Goal: Obtain resource: Download file/media

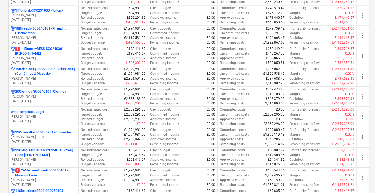
scroll to position [452, 0]
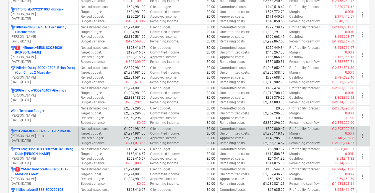
click at [58, 129] on p "21Colmeallie-SCO240901 - Colmeallie" at bounding box center [42, 131] width 55 height 5
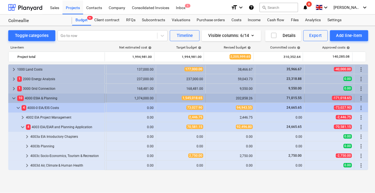
scroll to position [0, 1]
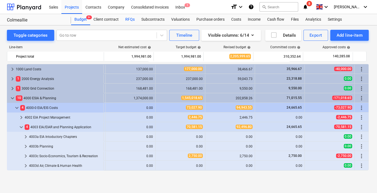
click at [130, 18] on div "RFQs" at bounding box center [130, 19] width 16 height 11
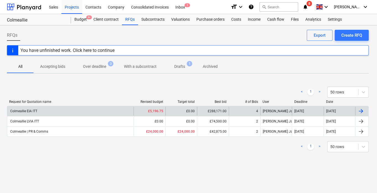
click at [68, 109] on div "Colmeallie EIA ITT" at bounding box center [70, 111] width 126 height 9
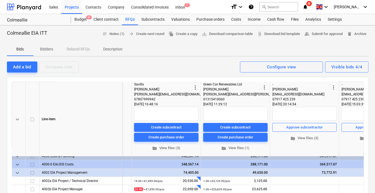
scroll to position [0, 96]
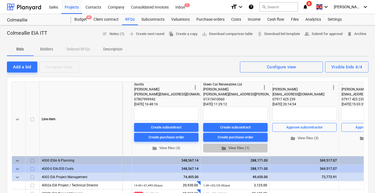
click at [246, 145] on span "folder View files (1)" at bounding box center [235, 148] width 60 height 6
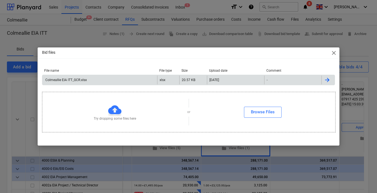
click at [74, 82] on div "Colmeallie EIA ITT_GCR.xlsx" at bounding box center [65, 80] width 42 height 4
click at [334, 52] on span "close" at bounding box center [333, 53] width 7 height 7
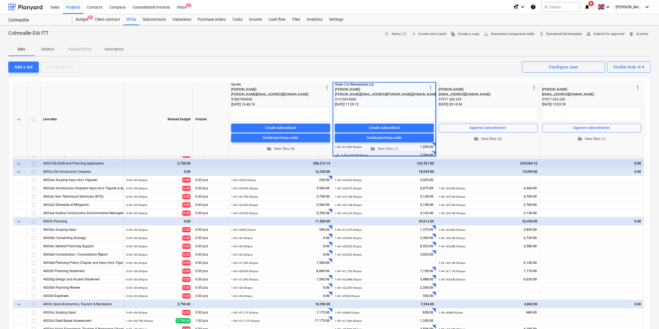
scroll to position [89, 0]
